Goal: Register for event/course

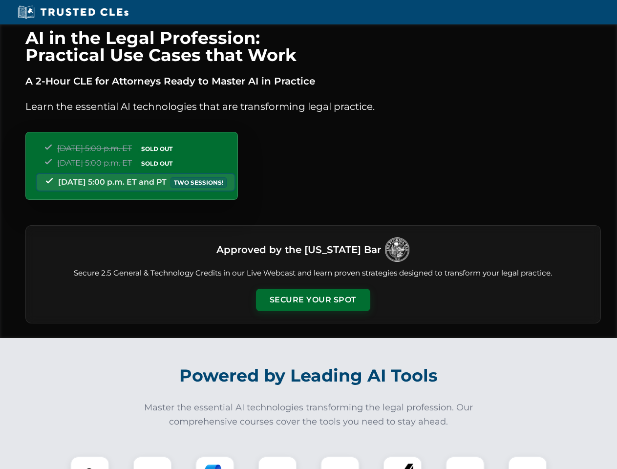
click at [313, 300] on button "Secure Your Spot" at bounding box center [313, 300] width 114 height 22
click at [90, 463] on img at bounding box center [90, 476] width 28 height 28
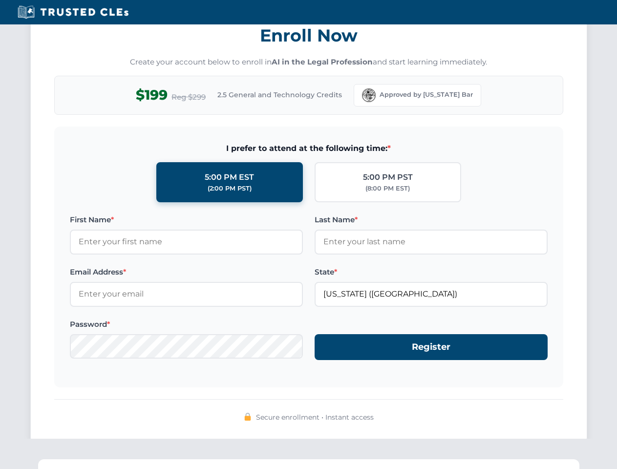
scroll to position [960, 0]
